Goal: Book appointment/travel/reservation

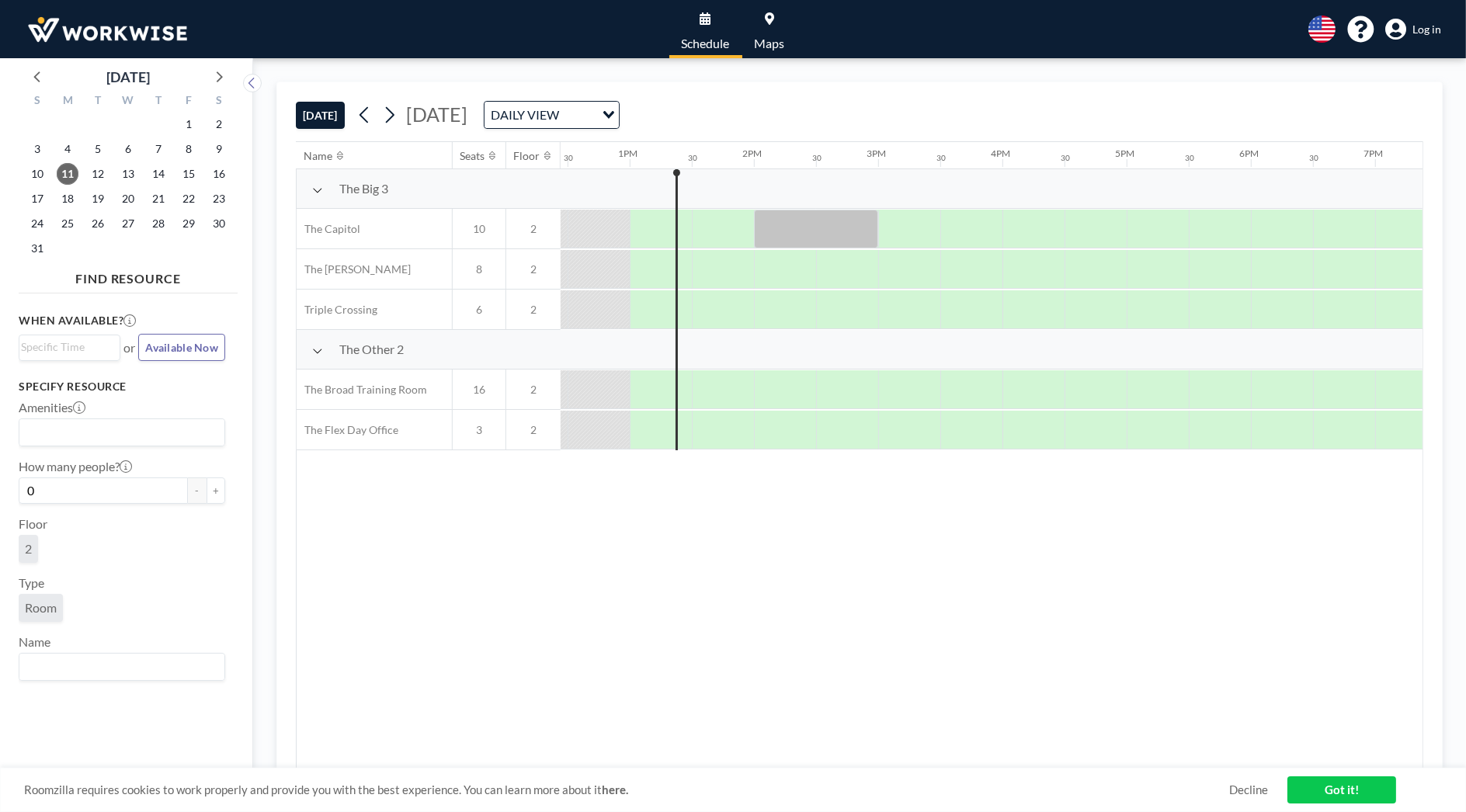
scroll to position [0, 1553]
click at [1426, 32] on span "Log in" at bounding box center [1427, 30] width 28 height 14
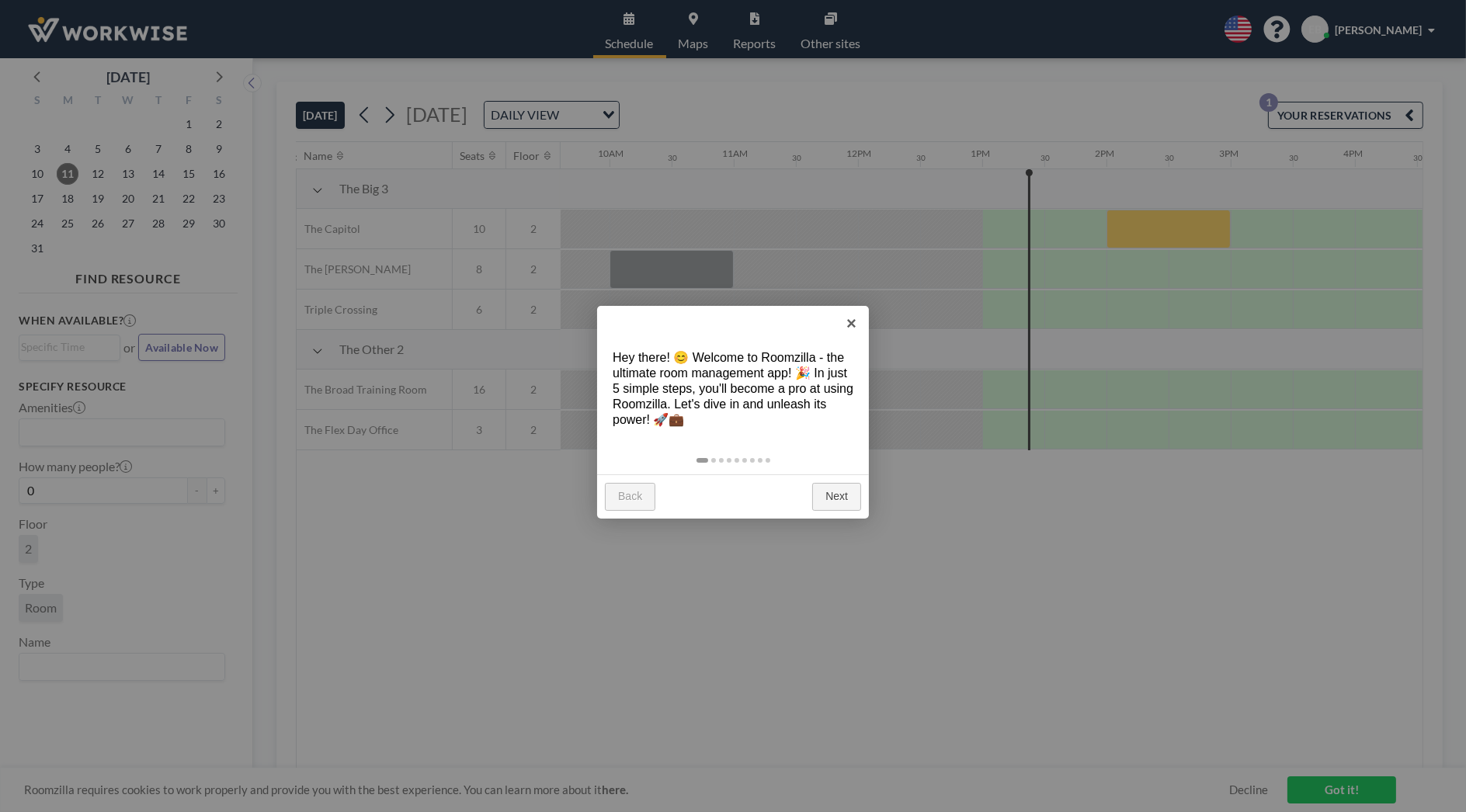
scroll to position [0, 1553]
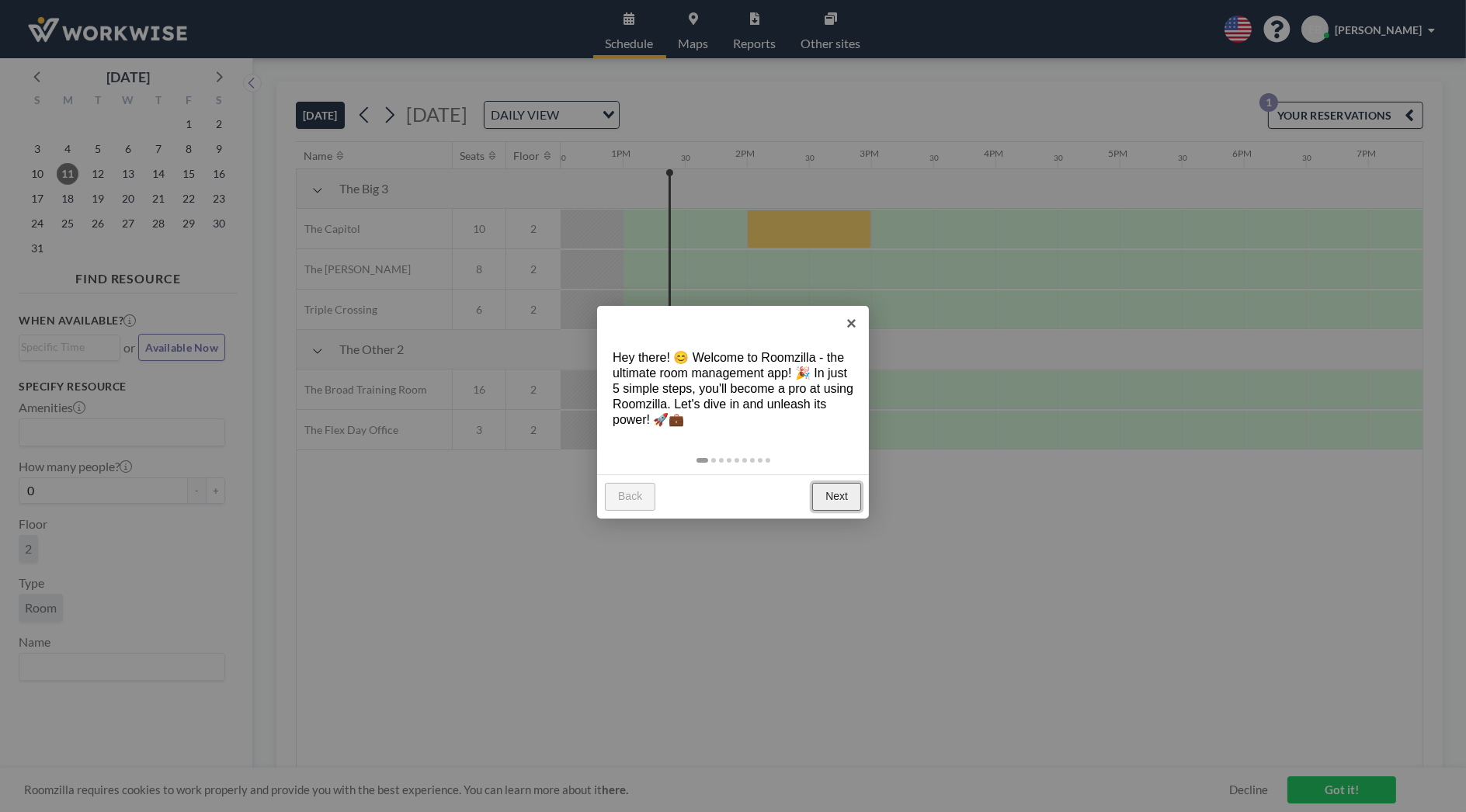
click at [838, 492] on link "Next" at bounding box center [837, 496] width 49 height 28
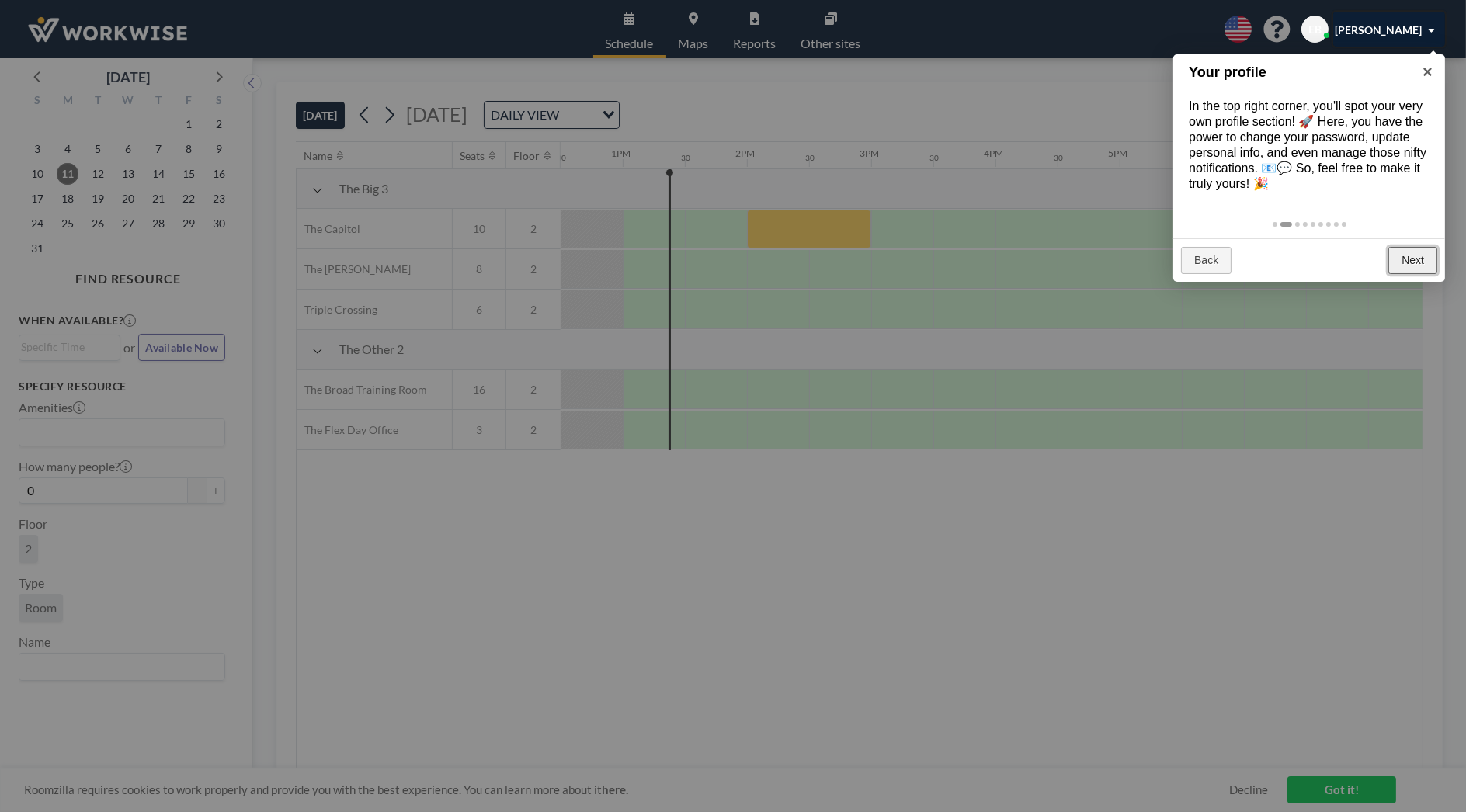
click at [1416, 256] on link "Next" at bounding box center [1412, 260] width 49 height 28
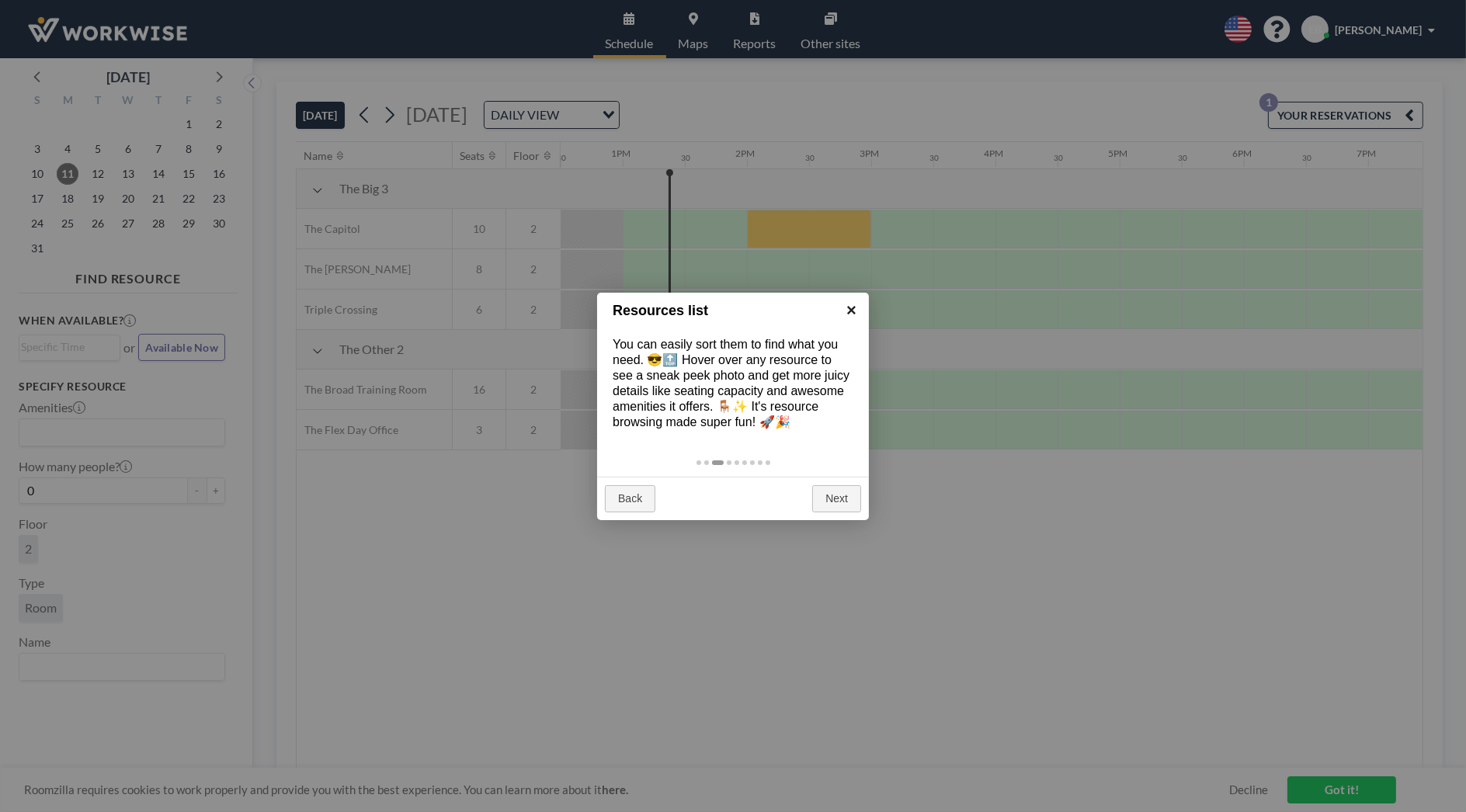
click at [854, 308] on link "×" at bounding box center [851, 310] width 35 height 35
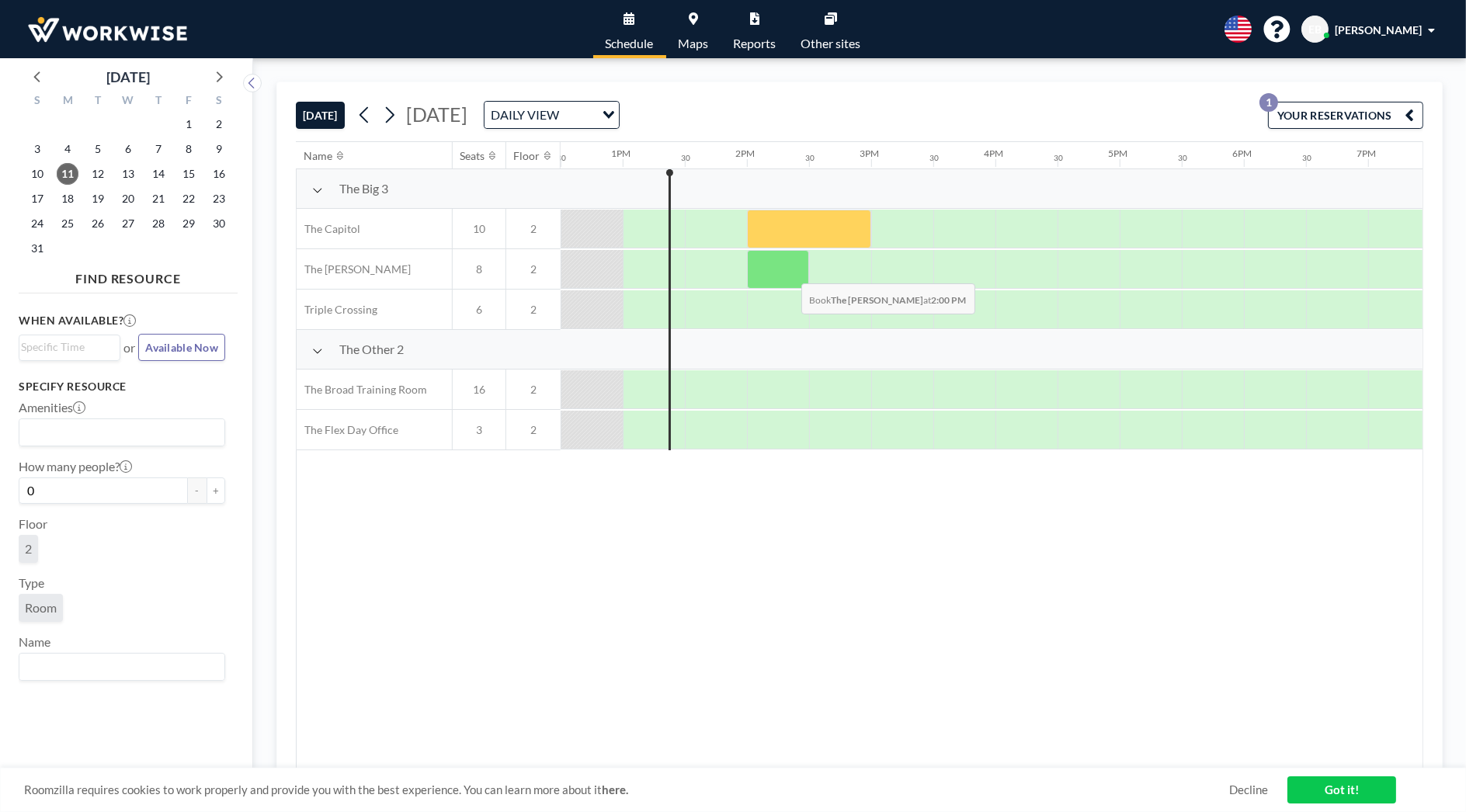
click at [789, 270] on div at bounding box center [778, 269] width 62 height 39
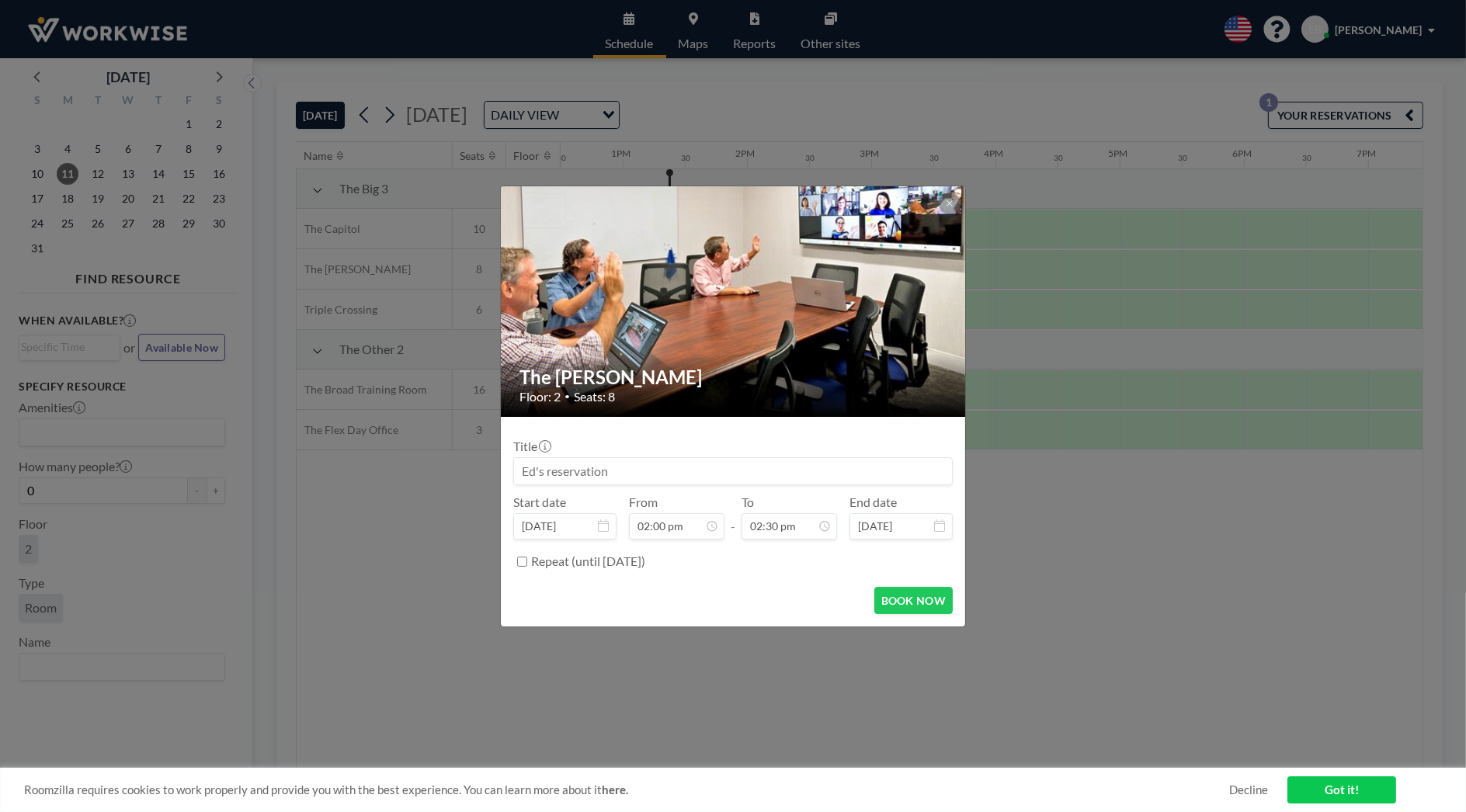
scroll to position [0, 0]
click at [1080, 565] on div "The [PERSON_NAME] Floor: 2 • Seats: 8 Title Start date [DATE] From 02:00 pm - T…" at bounding box center [733, 406] width 1466 height 812
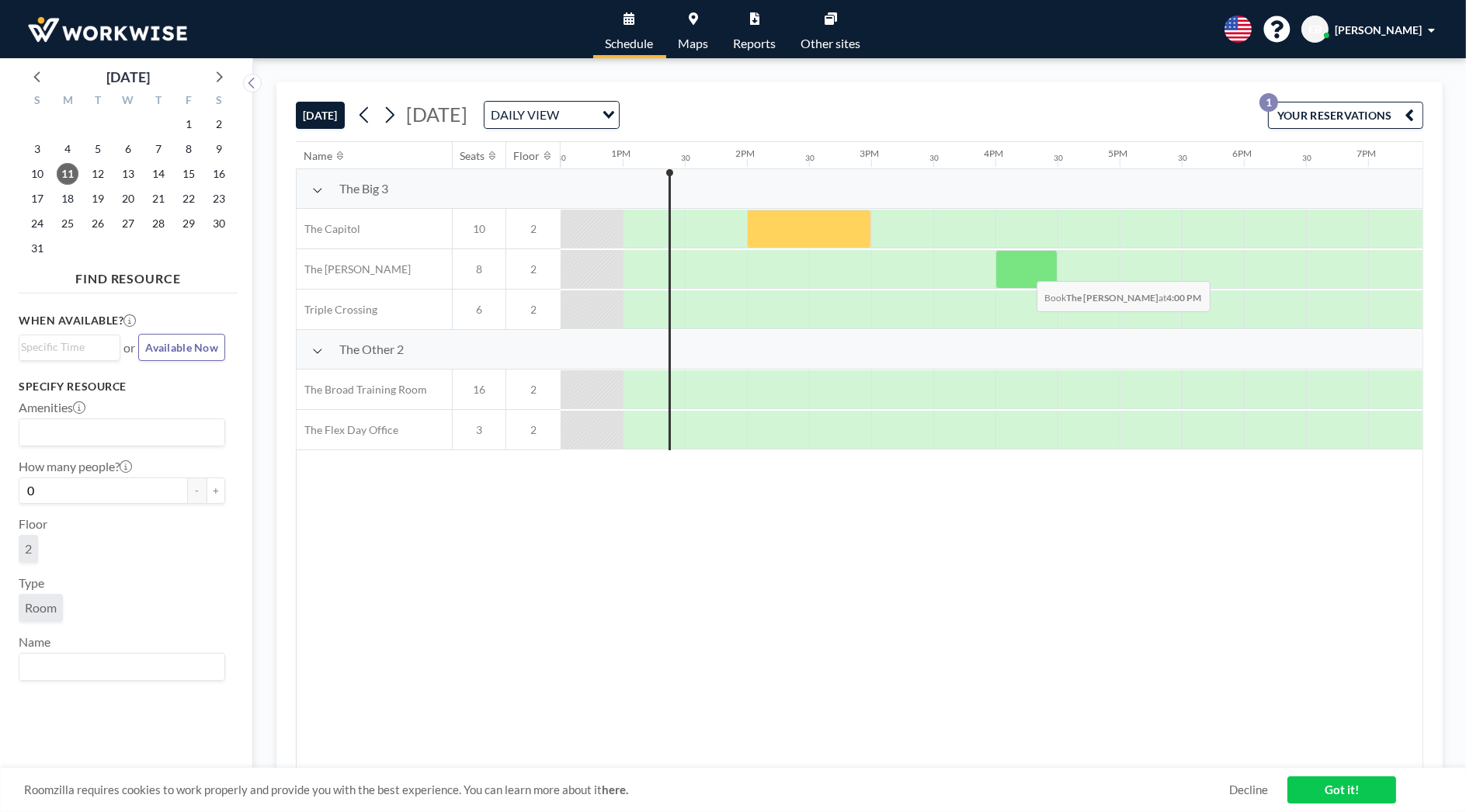
click at [1024, 268] on div at bounding box center [1026, 269] width 62 height 39
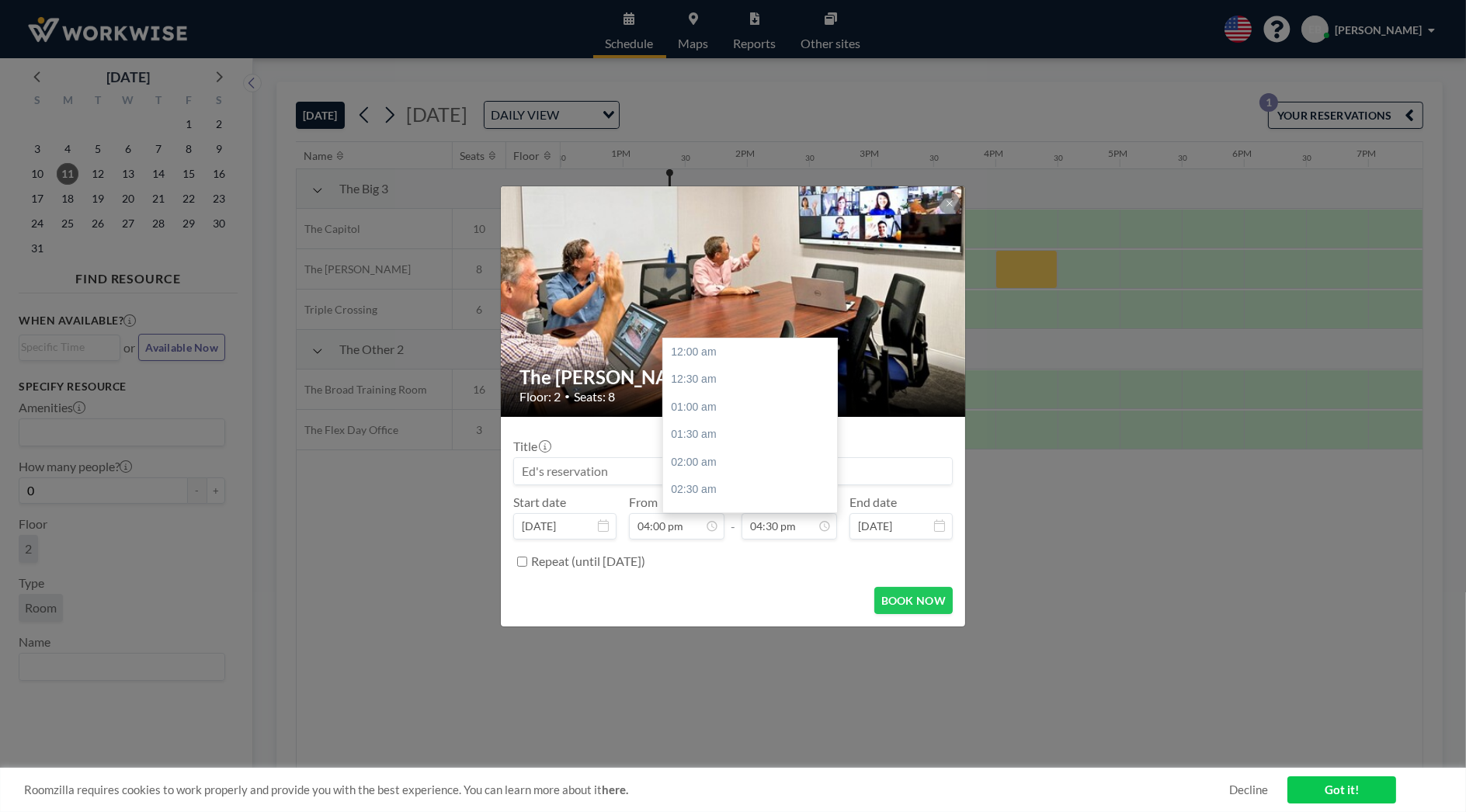
scroll to position [911, 0]
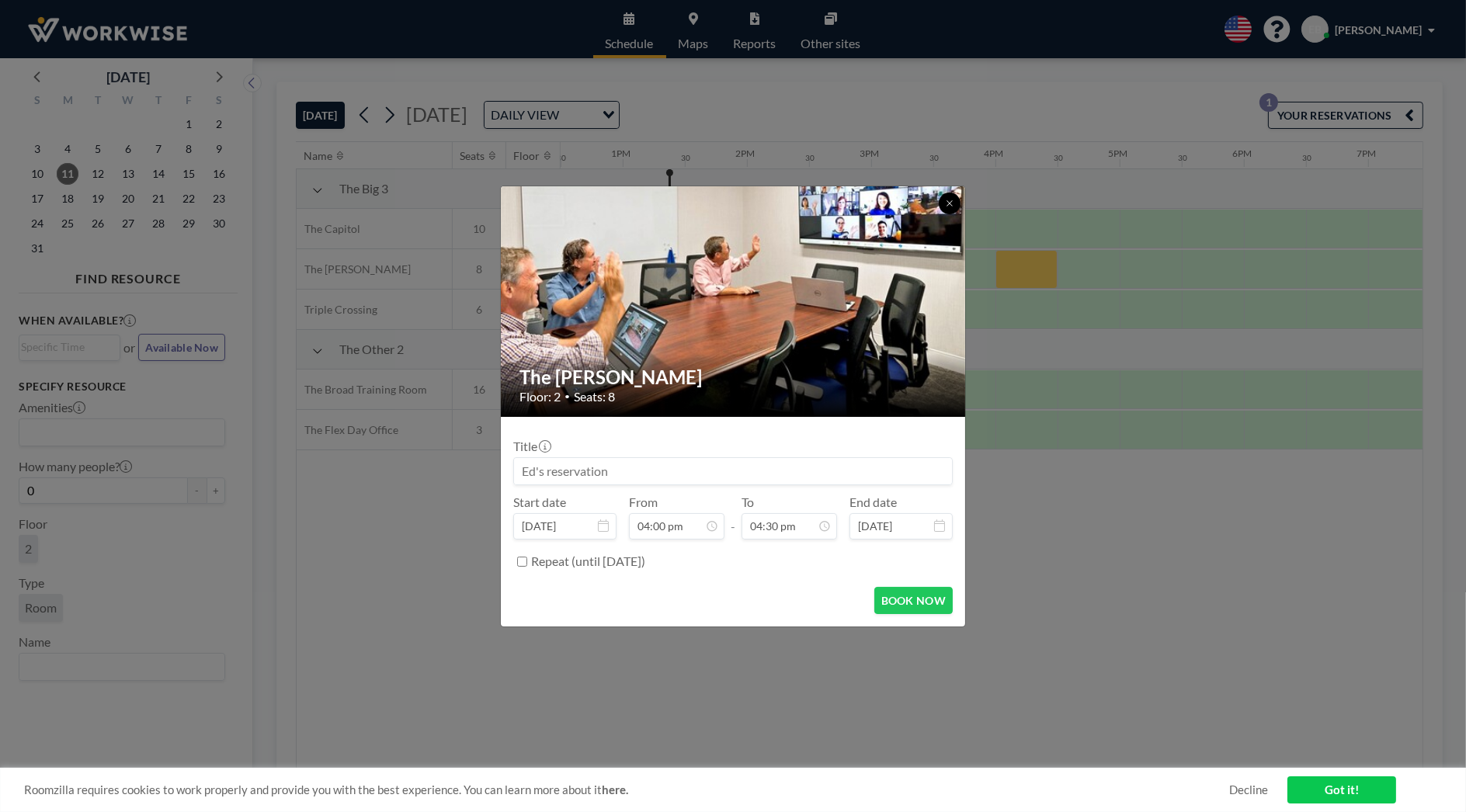
click at [956, 200] on button at bounding box center [949, 203] width 22 height 22
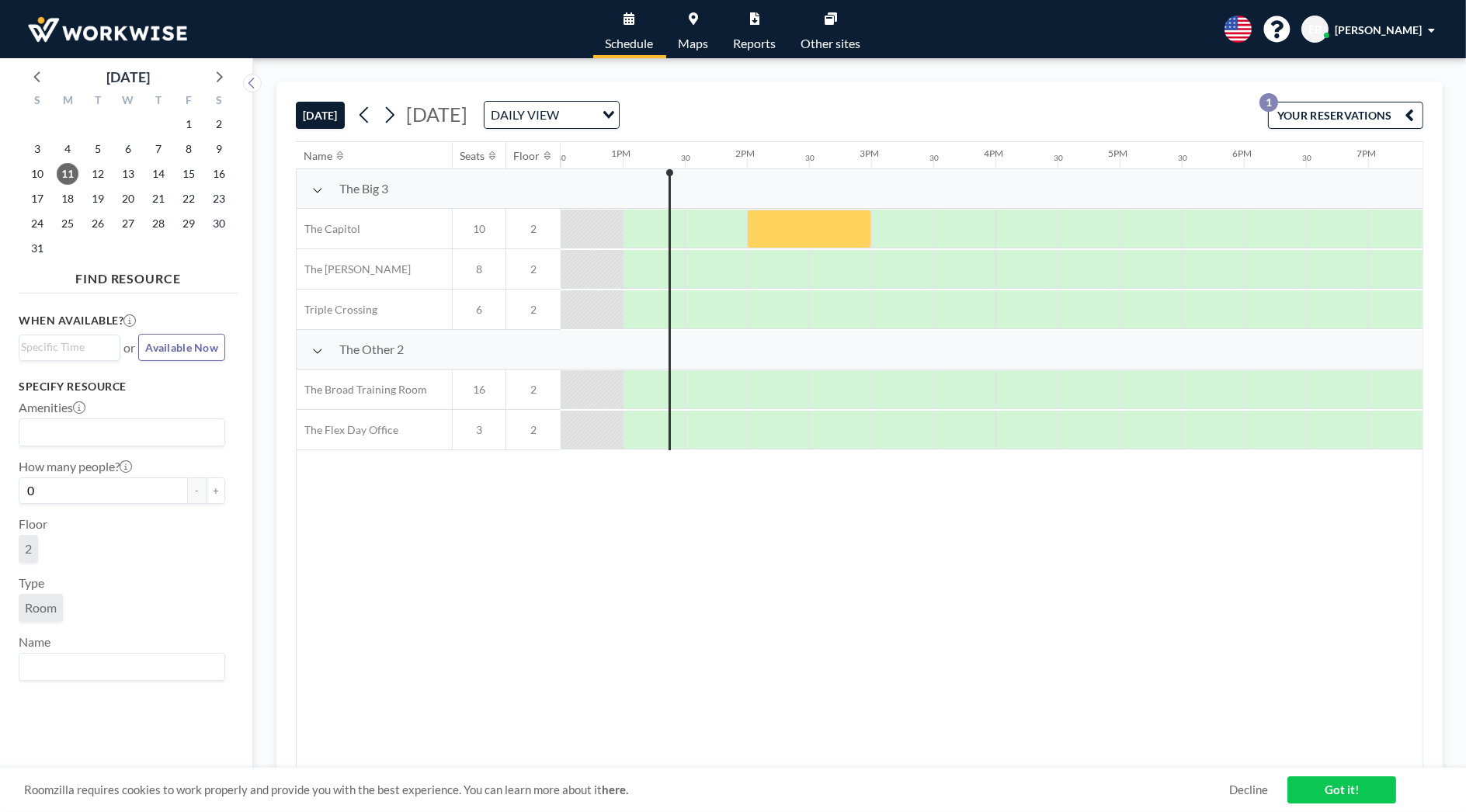
click at [584, 223] on div at bounding box center [592, 228] width 62 height 38
click at [638, 247] on div at bounding box center [653, 228] width 62 height 38
click at [645, 247] on div at bounding box center [653, 228] width 62 height 38
click at [707, 432] on div at bounding box center [715, 429] width 62 height 39
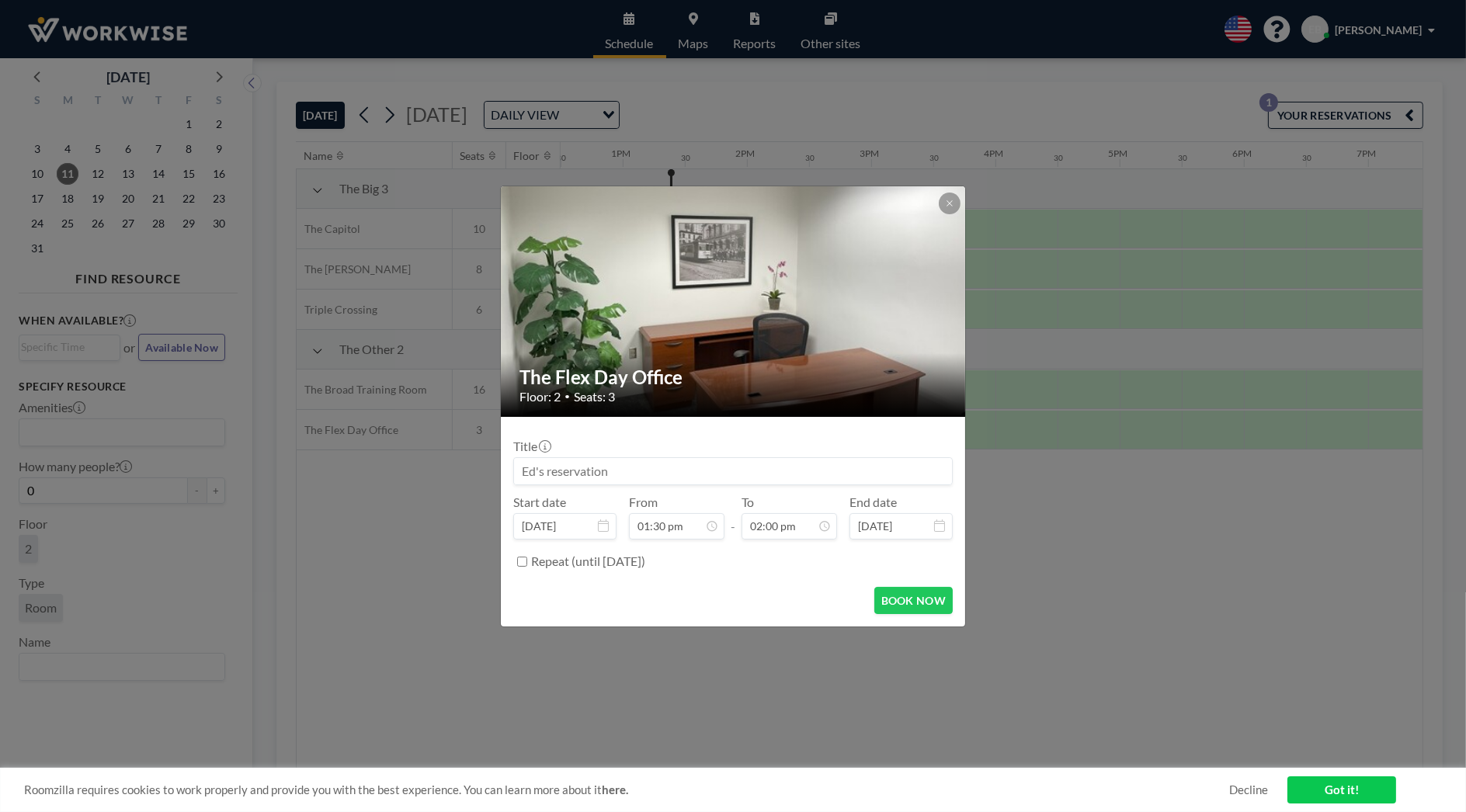
click at [948, 186] on div "The Flex Day Office Floor: 2 • Seats: 3 Title Start date Aug 11, 2025 From 01:3…" at bounding box center [733, 406] width 466 height 442
click at [950, 198] on icon at bounding box center [949, 203] width 9 height 9
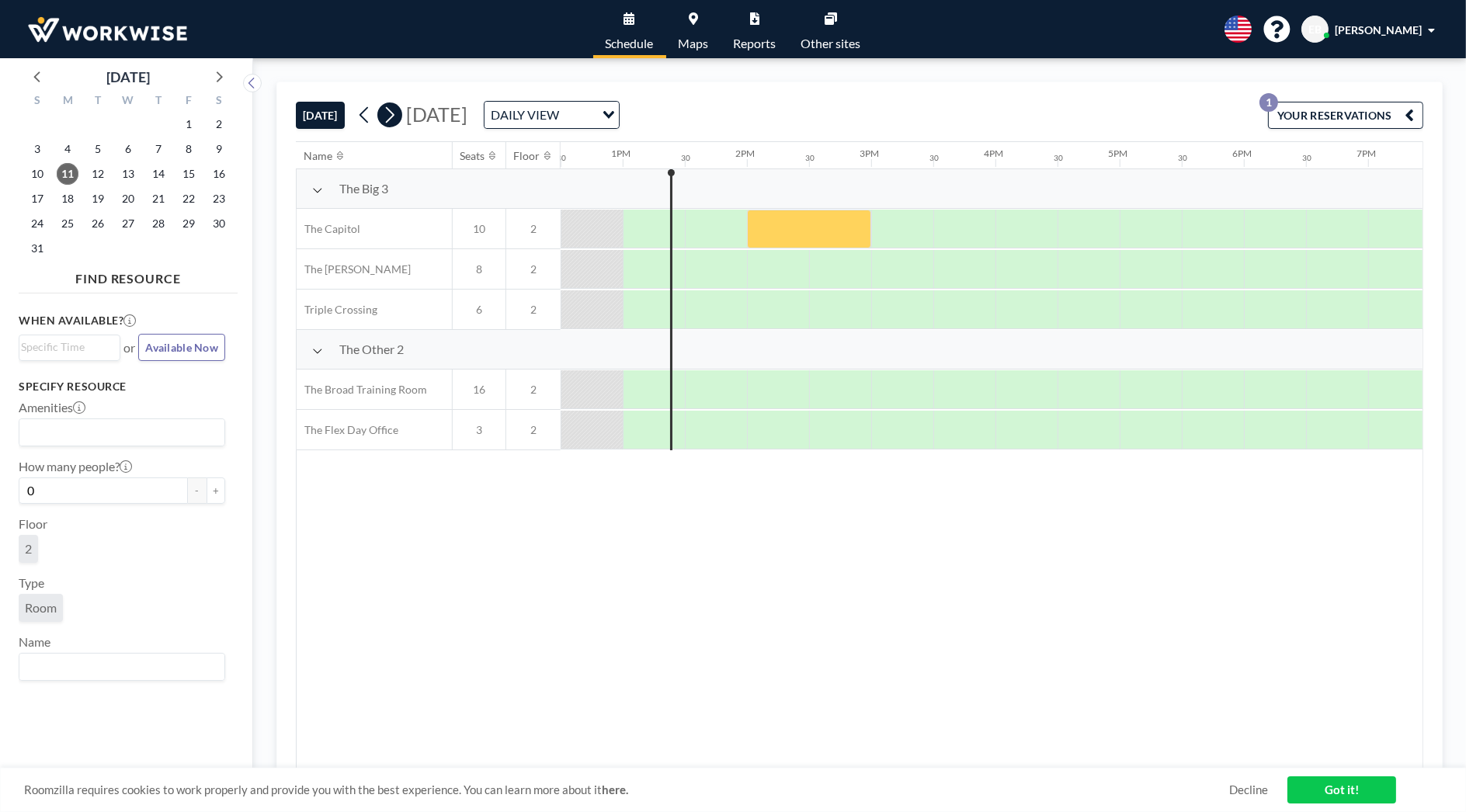
click at [395, 113] on icon at bounding box center [389, 115] width 15 height 24
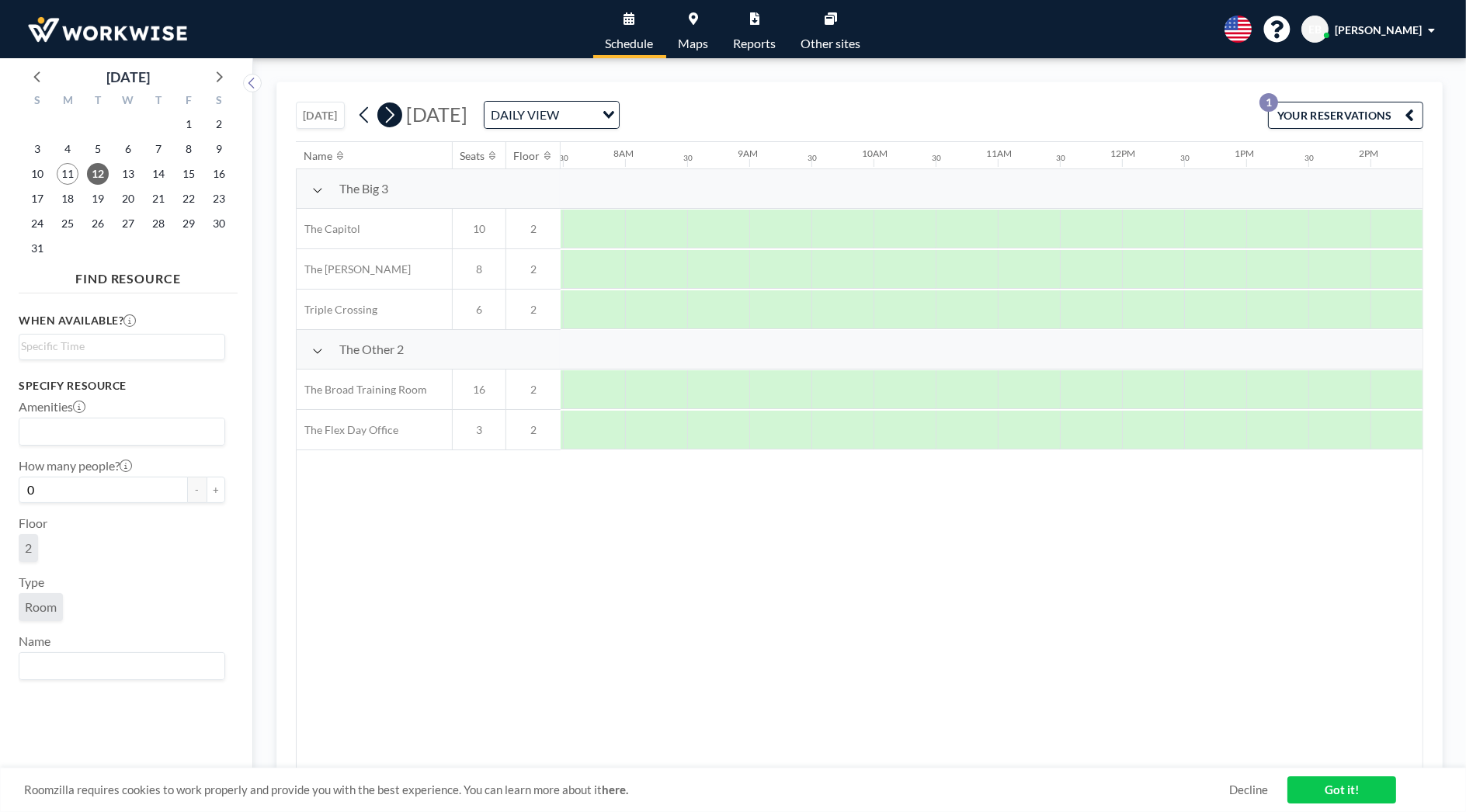
scroll to position [0, 932]
click at [365, 107] on icon at bounding box center [364, 115] width 15 height 24
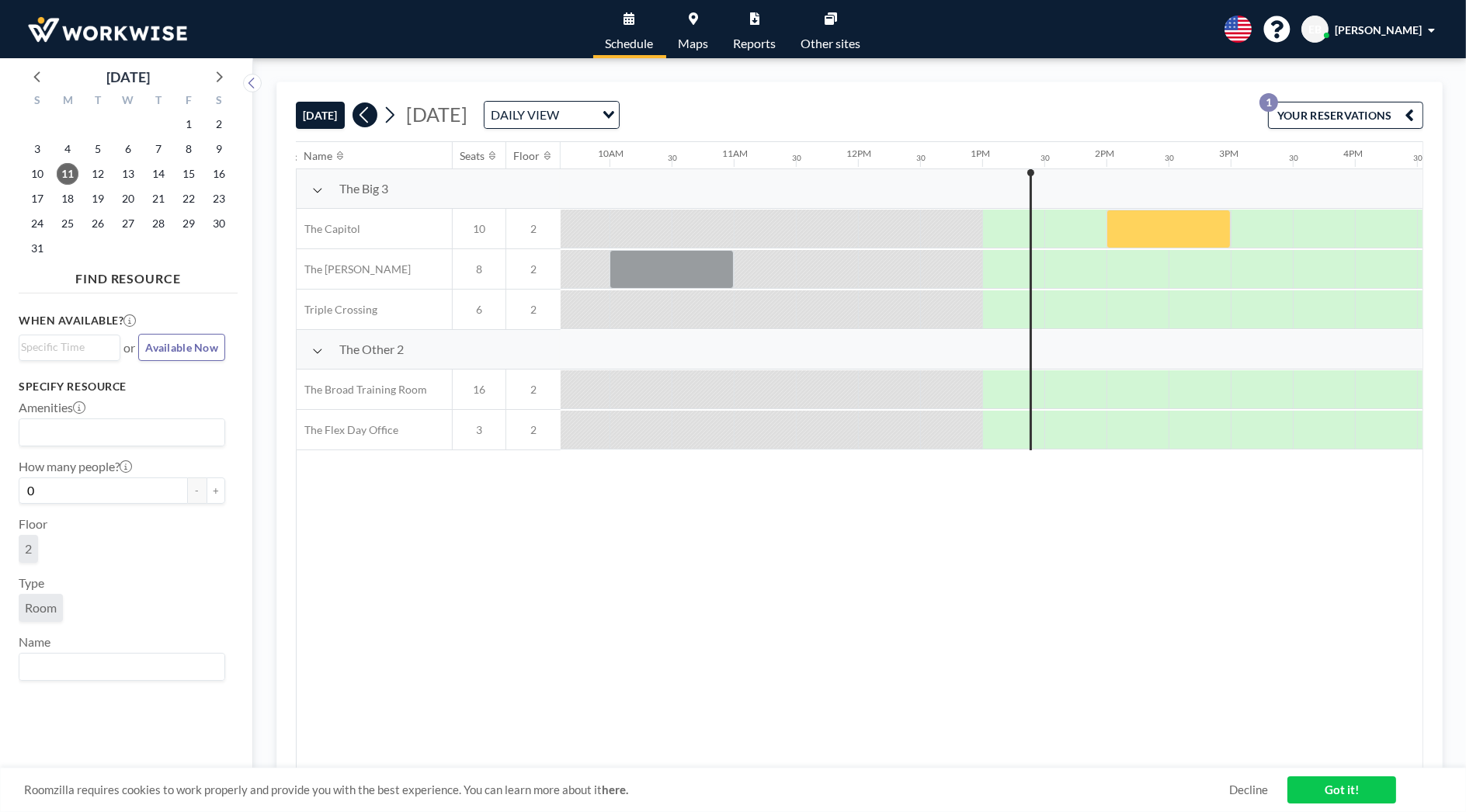
scroll to position [0, 1553]
